Goal: Task Accomplishment & Management: Manage account settings

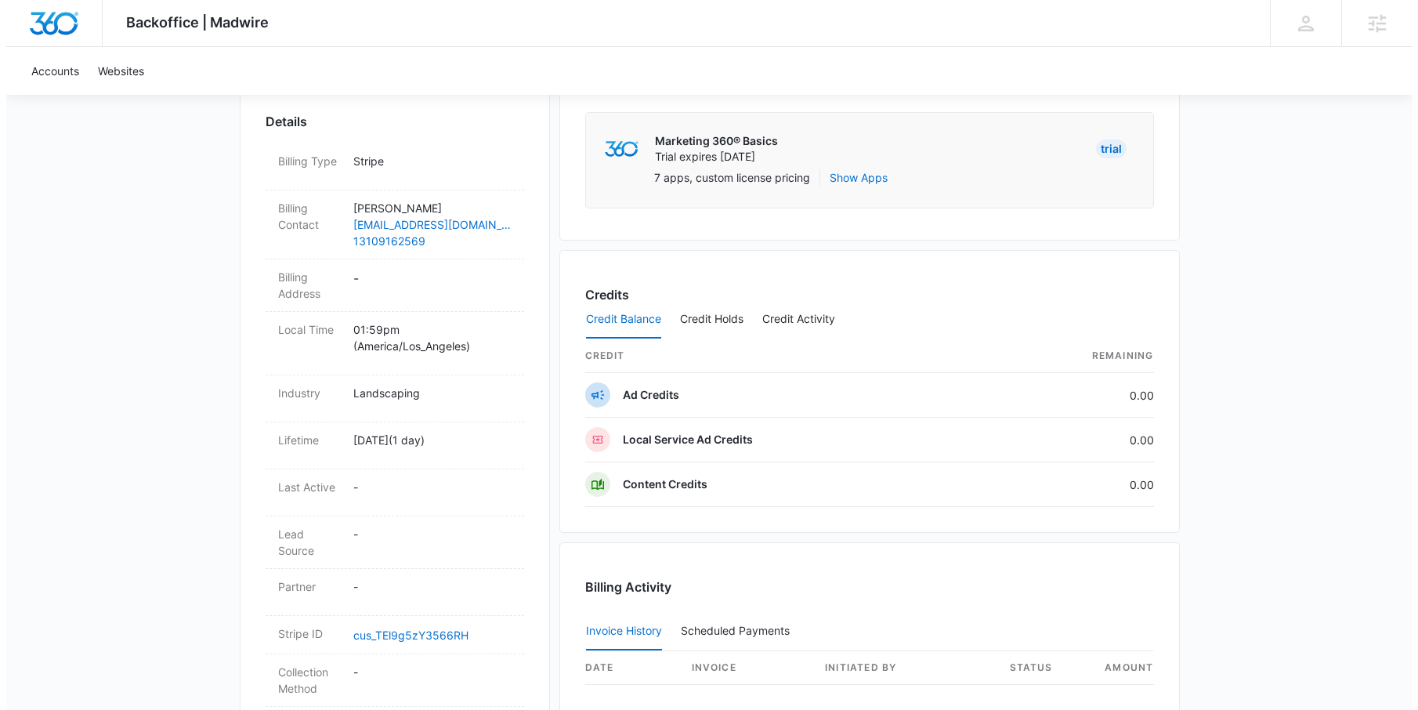
scroll to position [452, 0]
click at [349, 280] on dd "-" at bounding box center [426, 285] width 158 height 33
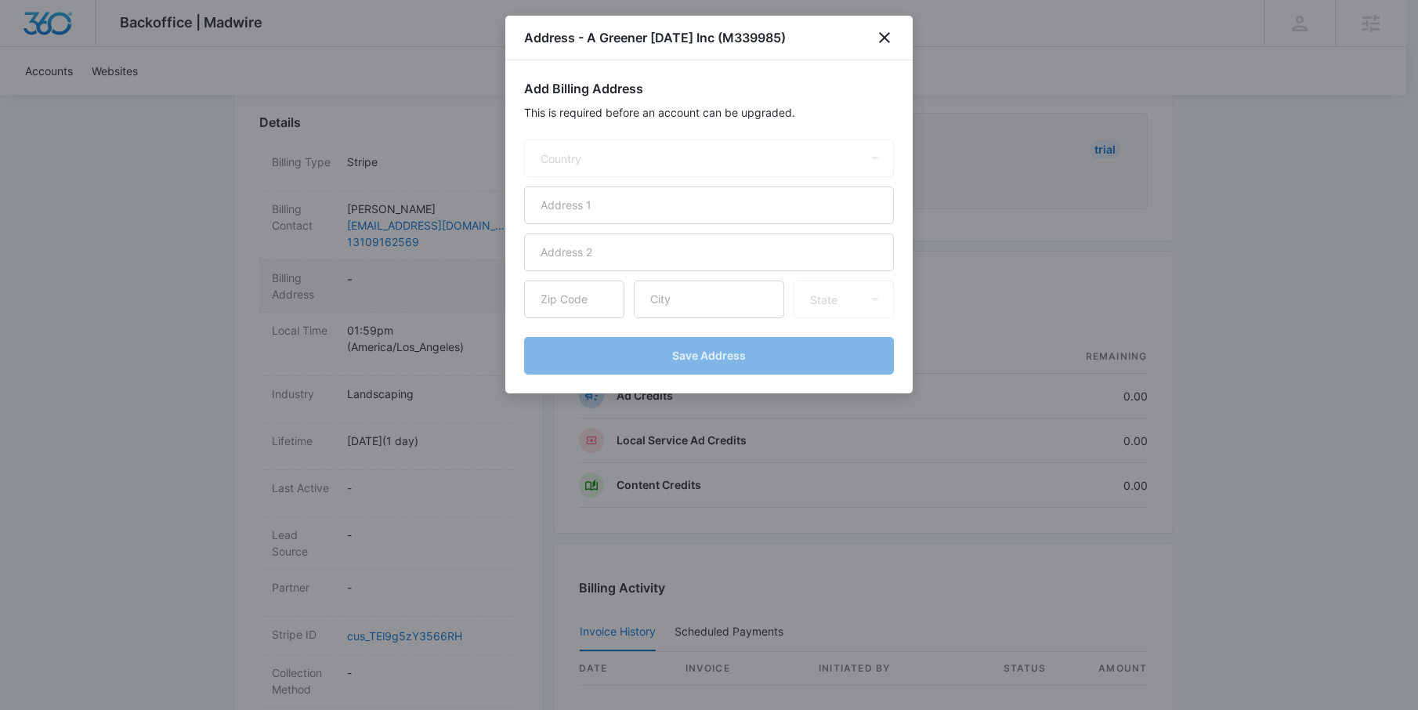
select select "US"
click at [645, 211] on input "text" at bounding box center [709, 205] width 370 height 38
paste input "11337 [PERSON_NAME]"
type input "11337 [PERSON_NAME]"
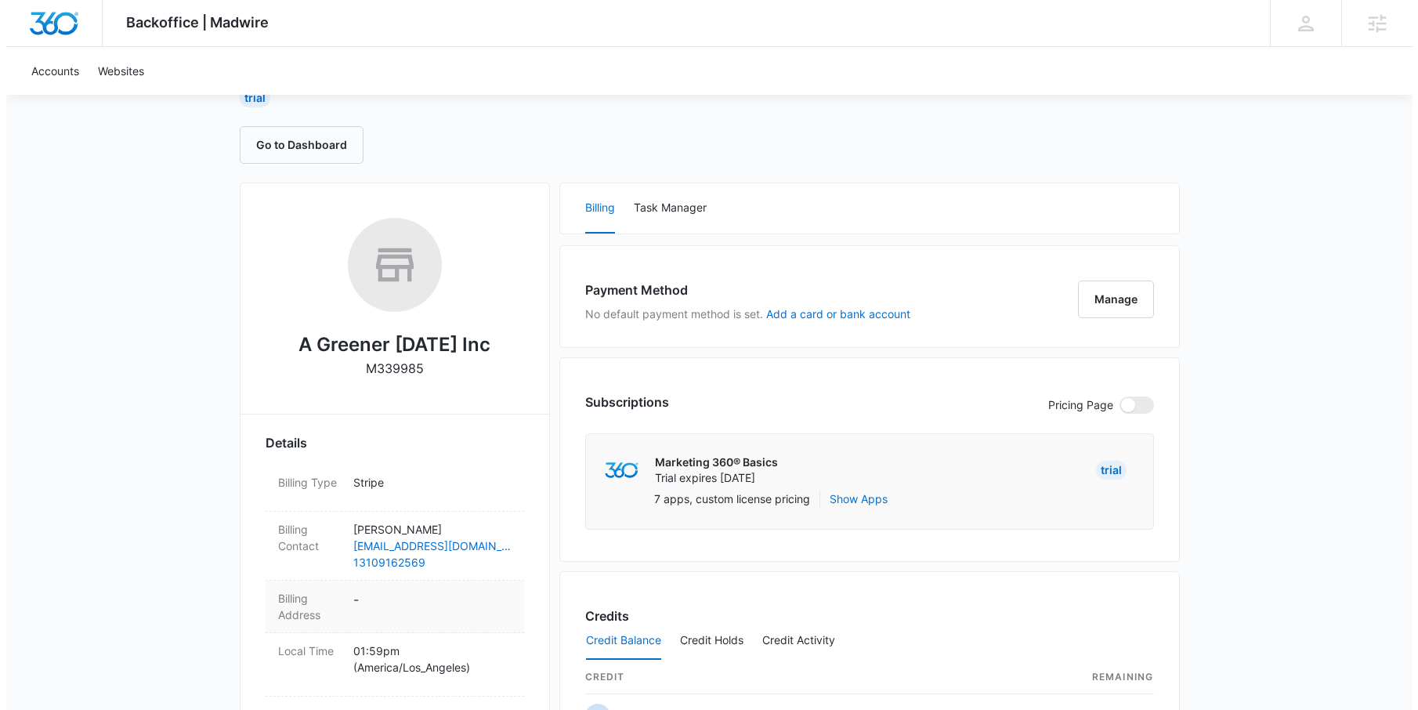
scroll to position [132, 0]
click at [349, 606] on dd "-" at bounding box center [426, 605] width 158 height 33
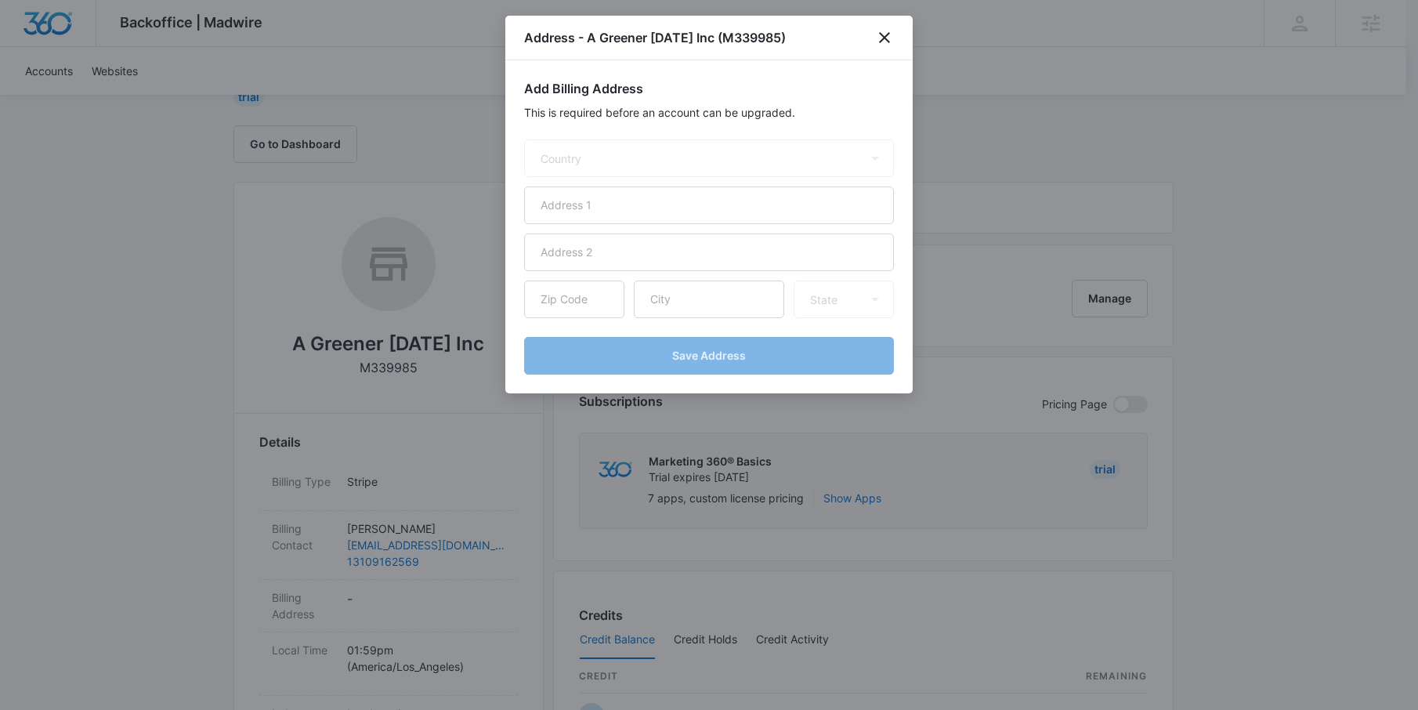
select select "US"
click at [645, 207] on input "text" at bounding box center [709, 205] width 370 height 38
paste input "11337 [PERSON_NAME]"
type input "11337 [PERSON_NAME]"
click at [700, 295] on input "text" at bounding box center [709, 299] width 150 height 38
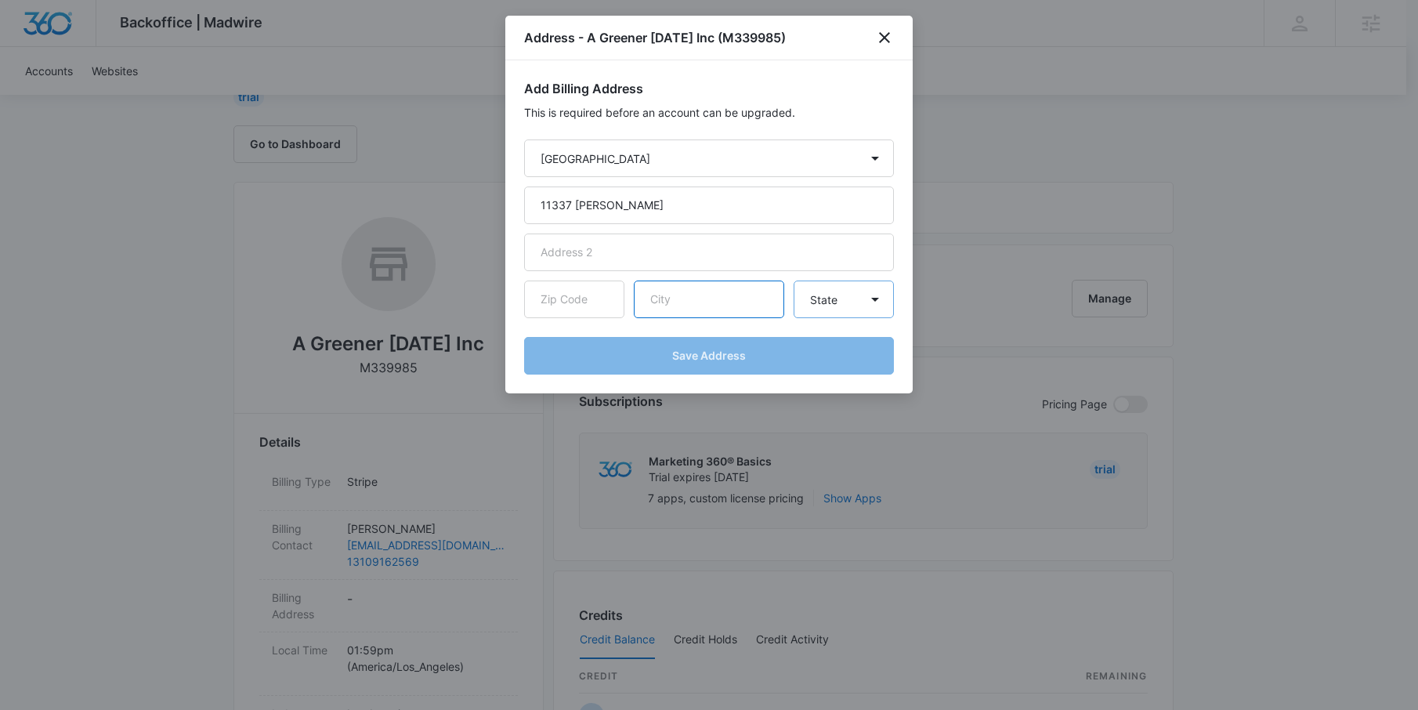
paste input "[GEOGRAPHIC_DATA]"
type input "[GEOGRAPHIC_DATA]"
click at [849, 298] on select "State Alaska Alabama Arkansas American Samoa Arizona California Colorado Connec…" at bounding box center [843, 299] width 100 height 38
select select "CA"
click at [793, 280] on select "State Alaska Alabama Arkansas American Samoa Arizona California Colorado Connec…" at bounding box center [843, 299] width 100 height 38
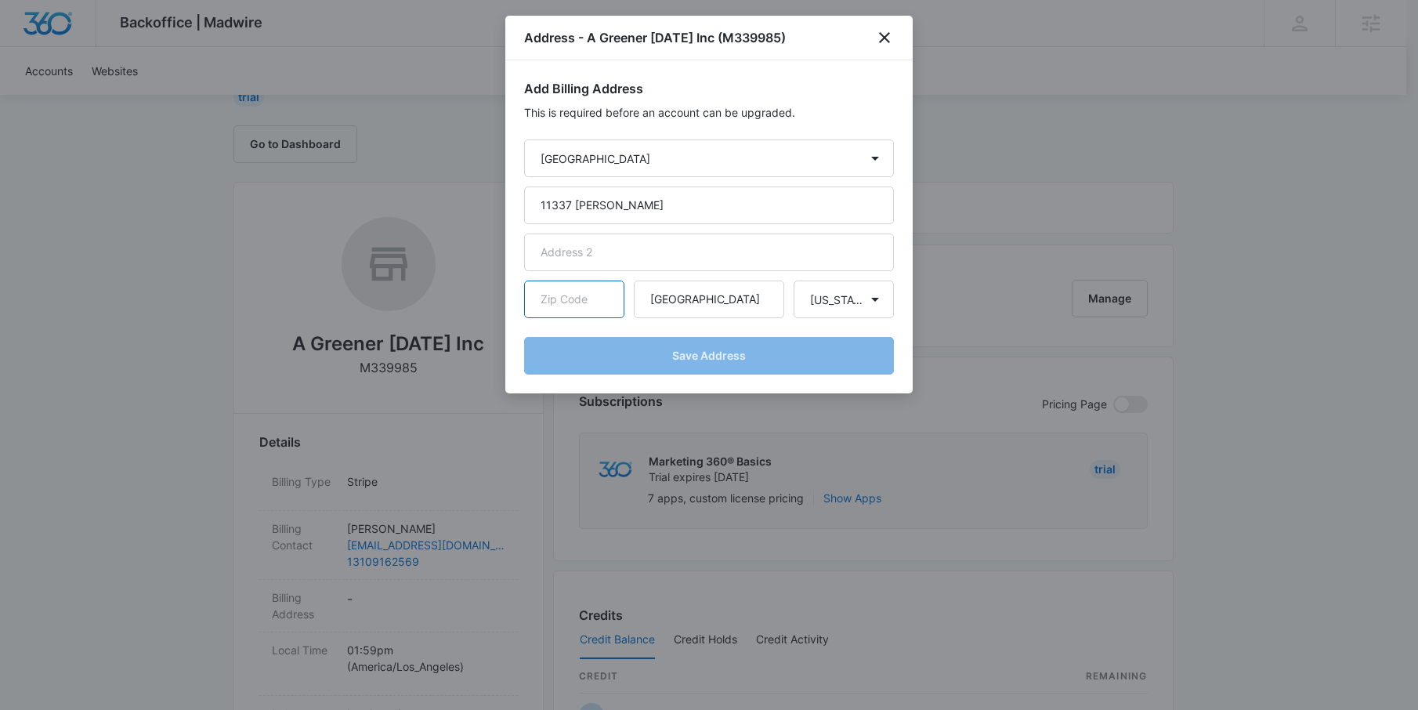
click at [586, 299] on input "text" at bounding box center [574, 299] width 100 height 38
paste input "90230"
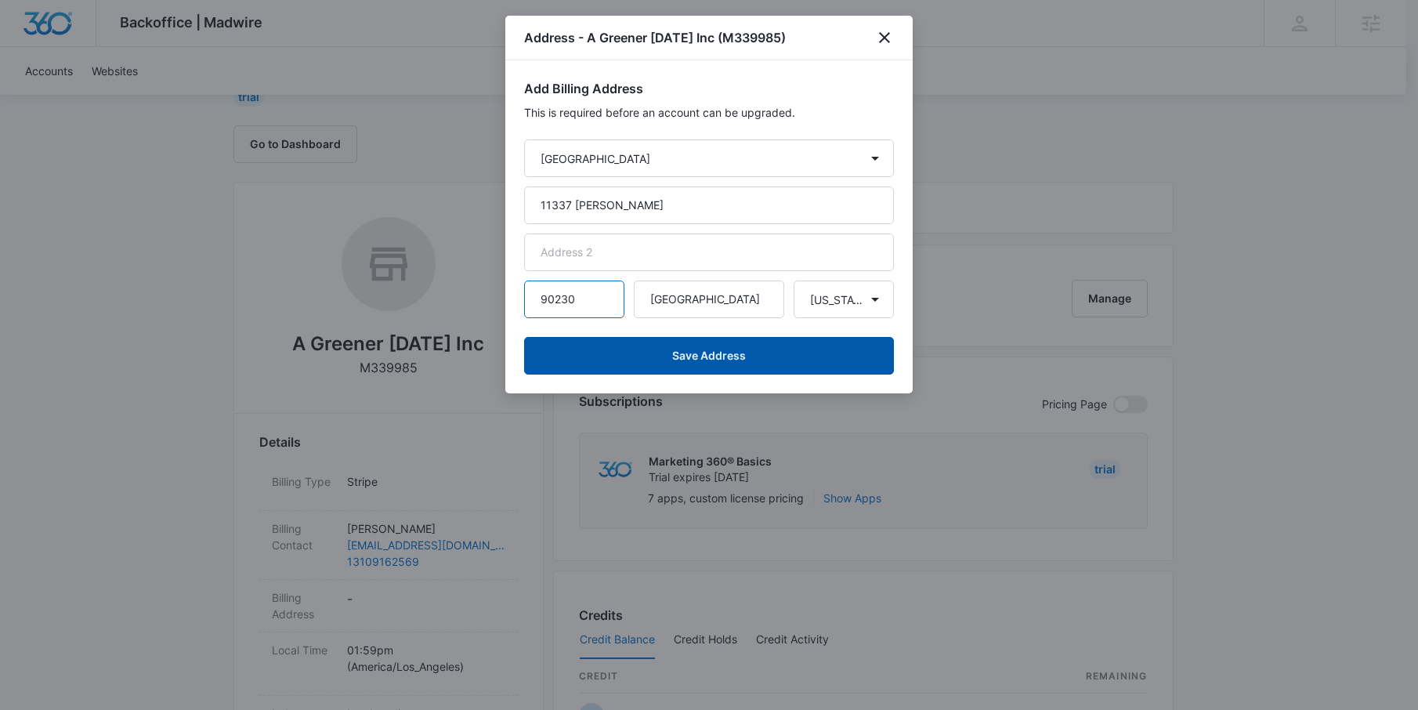
type input "90230"
click at [759, 340] on button "Save Address" at bounding box center [709, 356] width 370 height 38
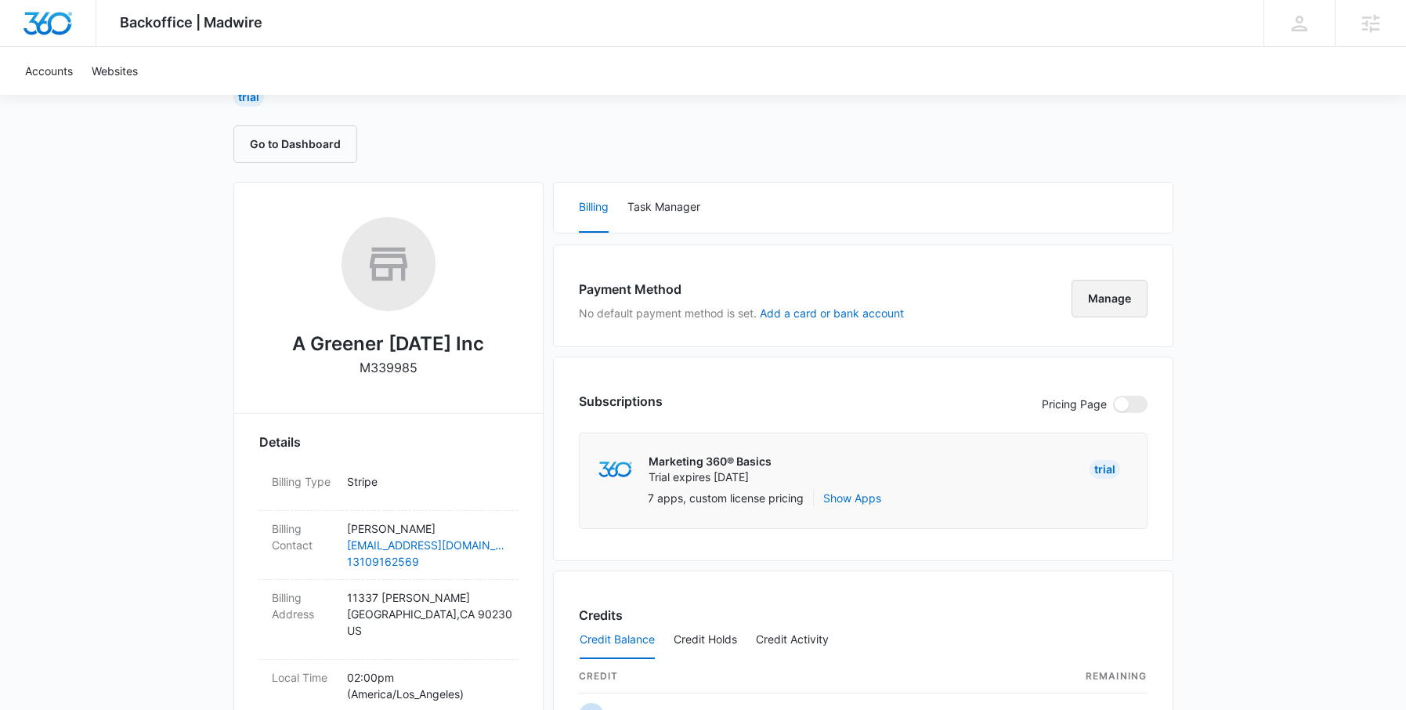
click at [1100, 305] on button "Manage" at bounding box center [1110, 299] width 76 height 38
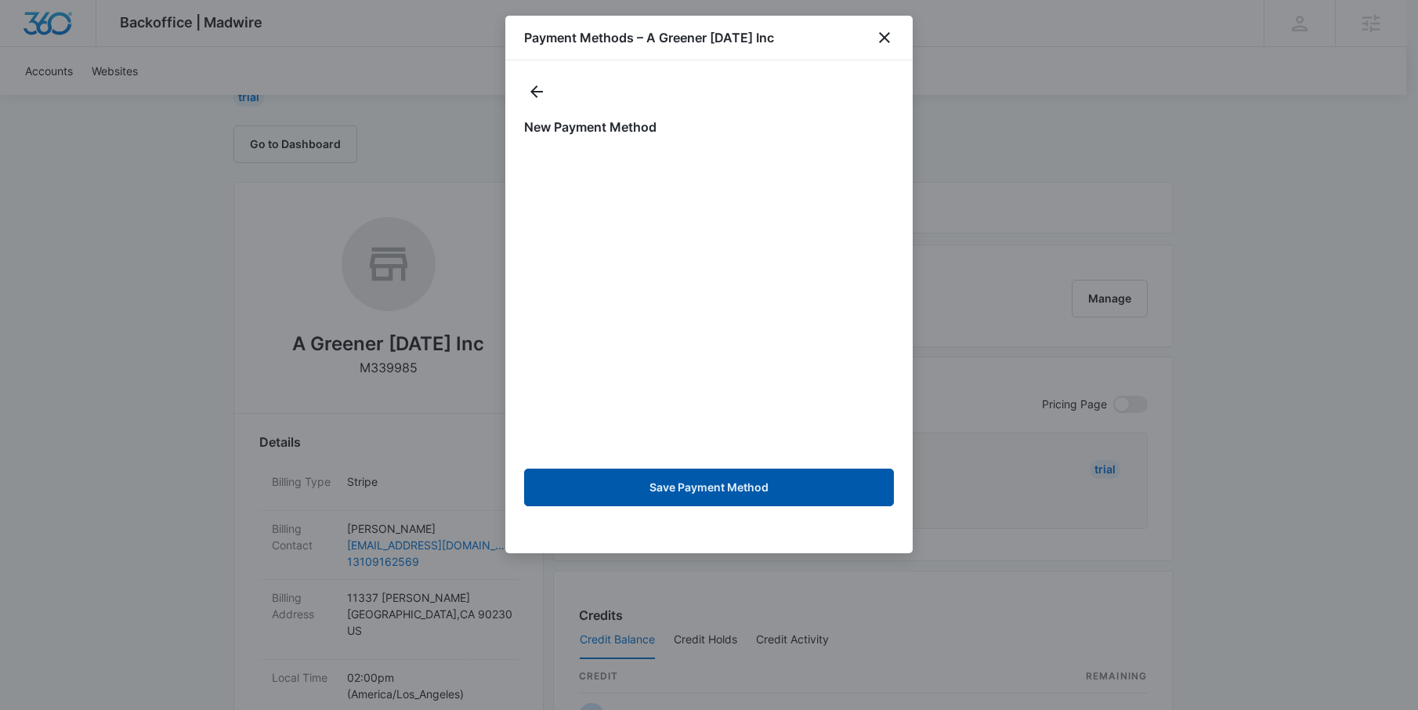
click at [833, 482] on button "Save Payment Method" at bounding box center [709, 487] width 370 height 38
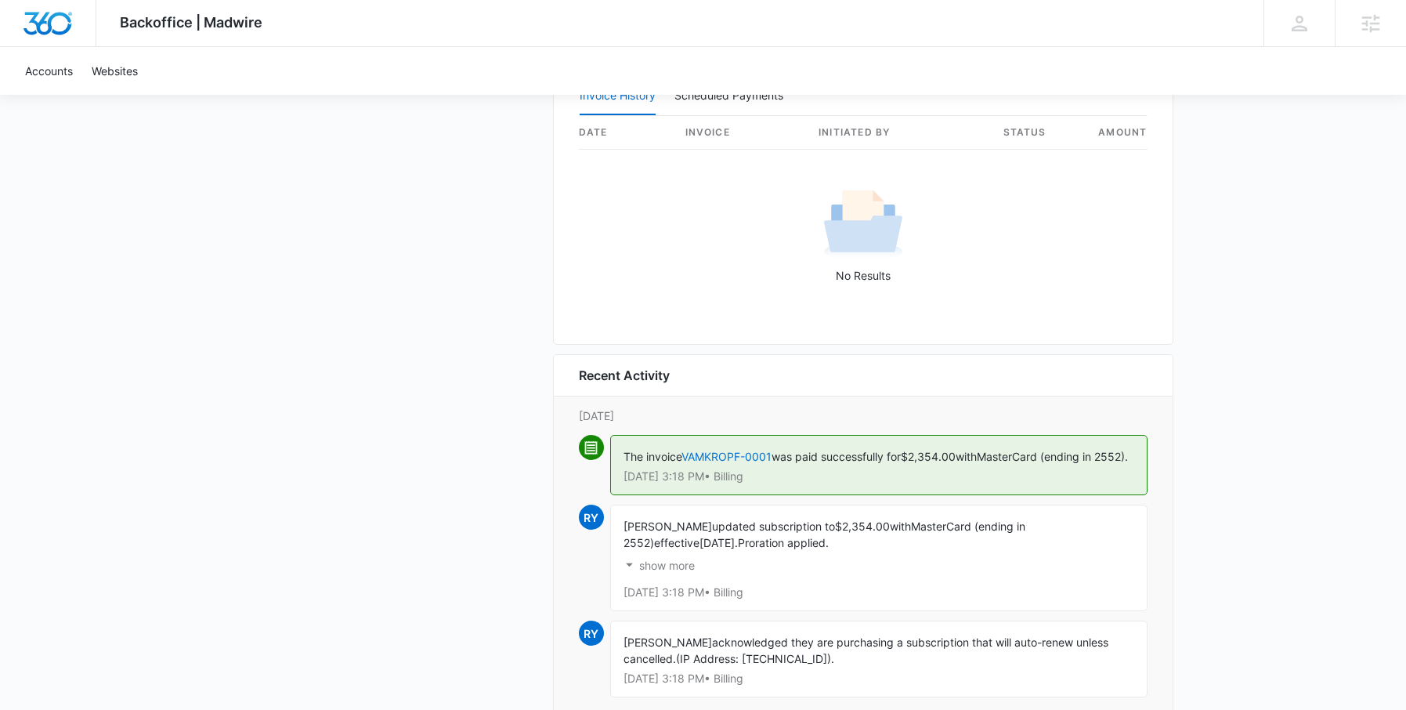
scroll to position [1706, 0]
